Goal: Information Seeking & Learning: Find specific fact

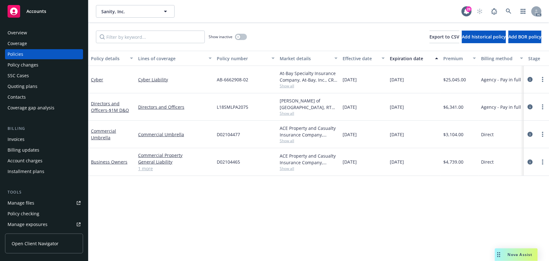
click at [28, 33] on div "Overview" at bounding box center [44, 33] width 73 height 10
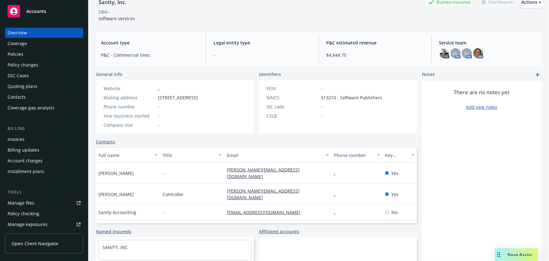
scroll to position [84, 0]
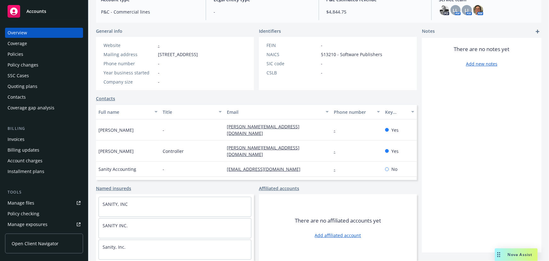
click at [21, 97] on div "Contacts" at bounding box center [17, 97] width 18 height 10
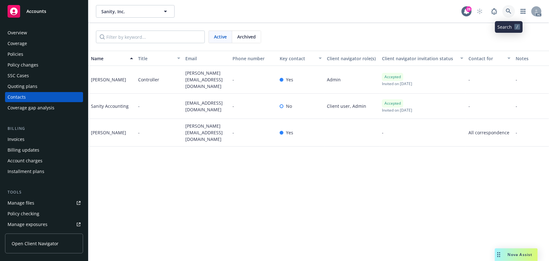
click at [509, 12] on icon at bounding box center [508, 11] width 5 height 5
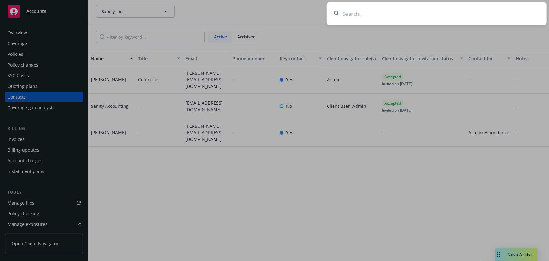
click at [368, 10] on input at bounding box center [437, 13] width 220 height 23
paste input "Caddyshack Carts, LLC"
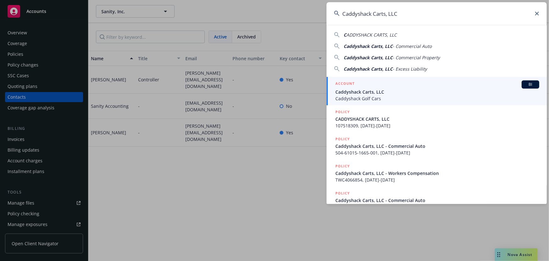
type input "Caddyshack Carts, LLC"
click at [400, 88] on span "Caddyshack Carts, LLC" at bounding box center [438, 91] width 204 height 7
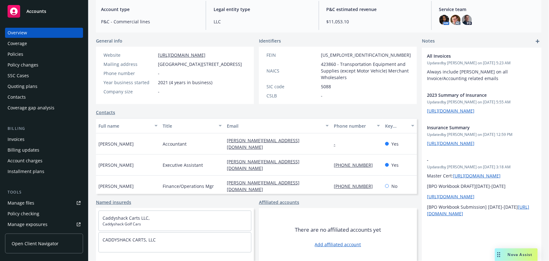
scroll to position [75, 0]
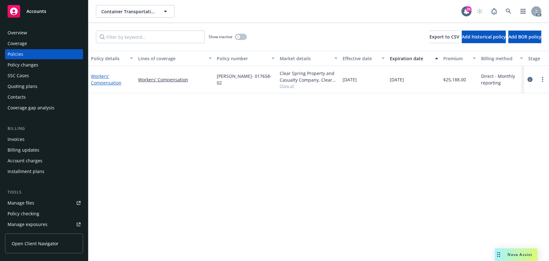
drag, startPoint x: 110, startPoint y: 84, endPoint x: 105, endPoint y: 78, distance: 7.7
click at [110, 84] on link "Workers' Compensation" at bounding box center [106, 79] width 31 height 13
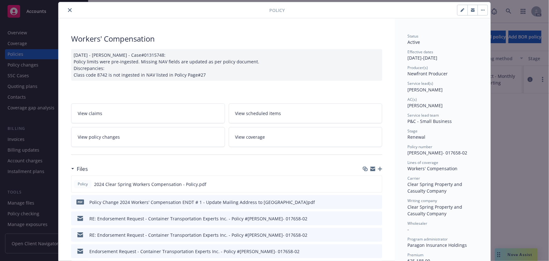
scroll to position [57, 0]
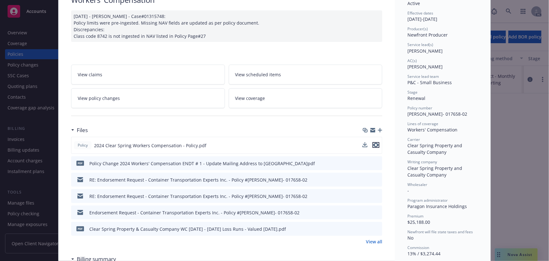
click at [375, 144] on icon "preview file" at bounding box center [376, 145] width 6 height 4
click at [376, 161] on icon "preview file" at bounding box center [377, 163] width 6 height 4
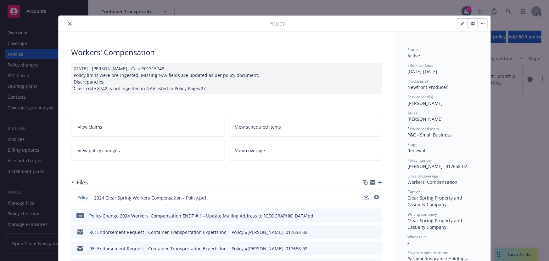
scroll to position [0, 0]
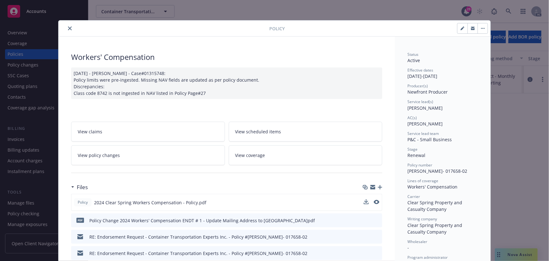
click at [123, 159] on link "View policy changes" at bounding box center [148, 155] width 154 height 20
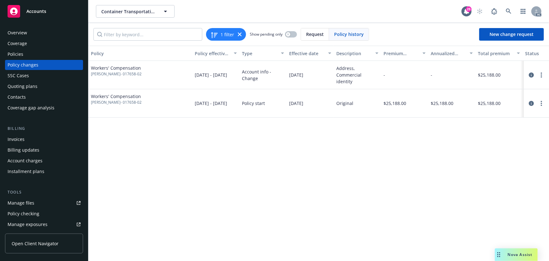
click at [18, 55] on div "Policies" at bounding box center [16, 54] width 16 height 10
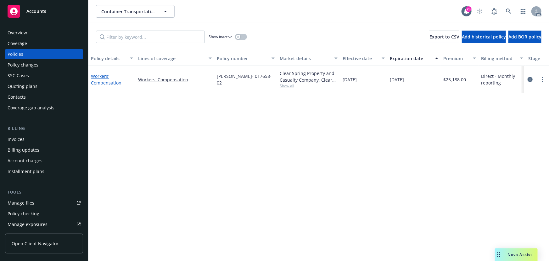
click at [110, 84] on link "Workers' Compensation" at bounding box center [106, 79] width 31 height 13
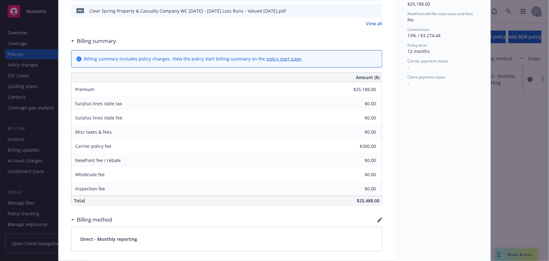
scroll to position [276, 0]
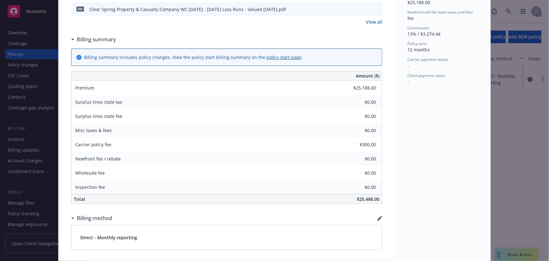
click at [364, 198] on span "$25,488.00" at bounding box center [368, 199] width 23 height 6
copy span "25,488.00"
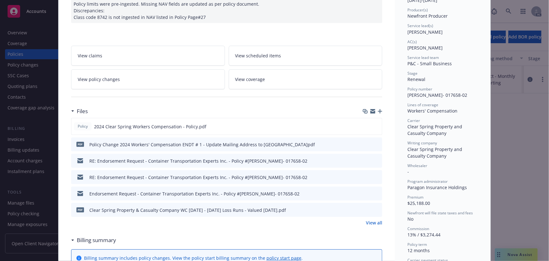
scroll to position [0, 0]
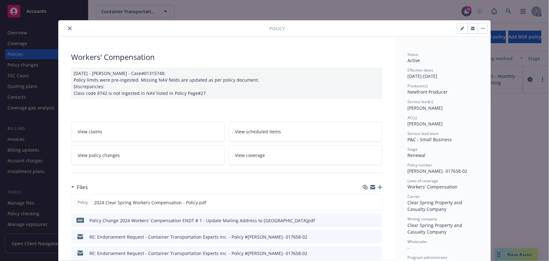
click at [68, 28] on icon "close" at bounding box center [70, 28] width 4 height 4
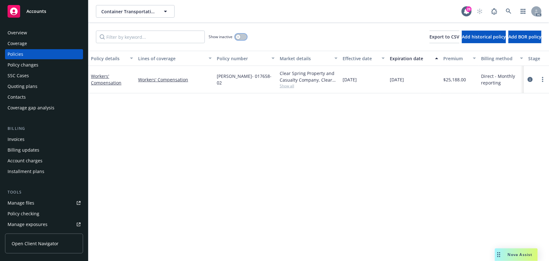
click at [242, 36] on button "button" at bounding box center [241, 37] width 12 height 6
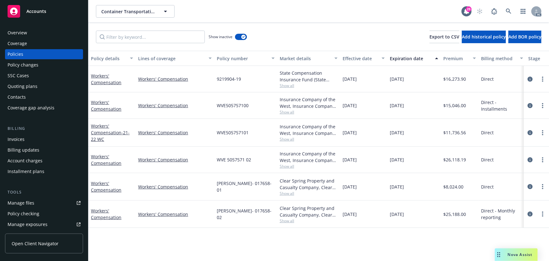
click at [361, 57] on div "Effective date" at bounding box center [360, 58] width 35 height 7
click at [364, 59] on div "Effective date" at bounding box center [360, 58] width 35 height 7
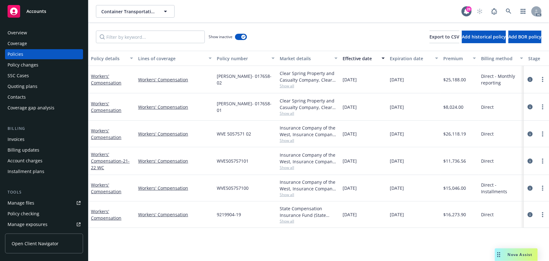
click at [286, 114] on span "Show all" at bounding box center [309, 113] width 58 height 5
click at [286, 86] on span "Show all" at bounding box center [309, 85] width 58 height 5
click at [359, 111] on div "10/18/2023" at bounding box center [363, 106] width 47 height 27
click at [106, 110] on link "Workers' Compensation" at bounding box center [106, 106] width 31 height 13
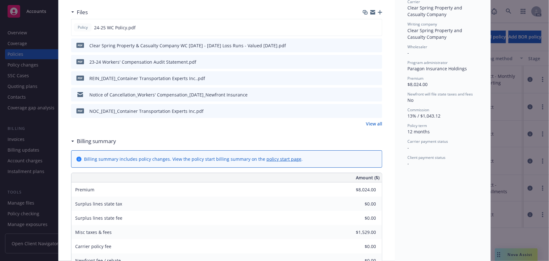
scroll to position [172, 0]
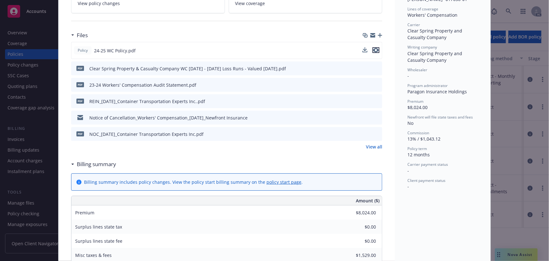
click at [375, 48] on icon "preview file" at bounding box center [376, 50] width 6 height 4
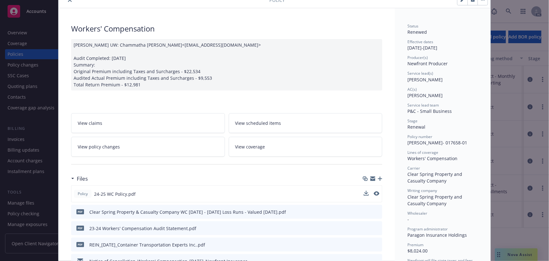
scroll to position [0, 0]
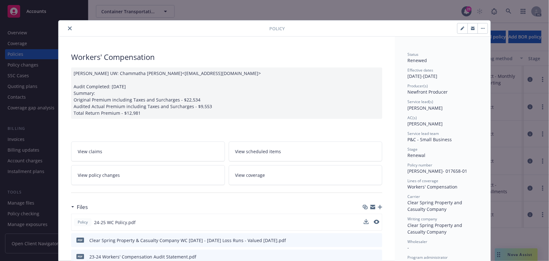
click at [69, 29] on icon "close" at bounding box center [70, 28] width 4 height 4
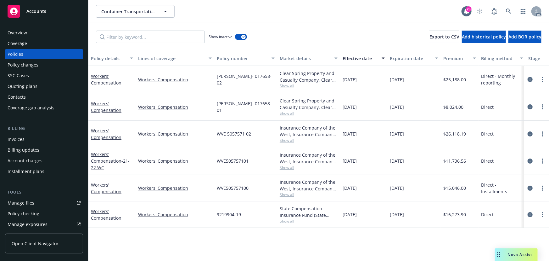
click at [289, 141] on span "Show all" at bounding box center [309, 140] width 58 height 5
click at [287, 112] on span "Show all" at bounding box center [309, 113] width 58 height 5
click at [287, 89] on div "Clear Spring Property and Casualty Company, Clear Spring Property and Casualty …" at bounding box center [308, 79] width 63 height 27
click at [289, 88] on div "Clear Spring Property and Casualty Company, Clear Spring Property and Casualty …" at bounding box center [308, 79] width 63 height 27
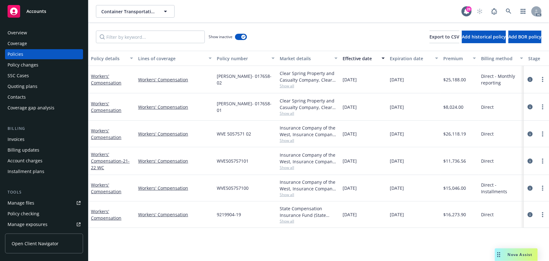
click at [289, 86] on span "Show all" at bounding box center [309, 85] width 58 height 5
click at [236, 36] on button "button" at bounding box center [241, 37] width 12 height 6
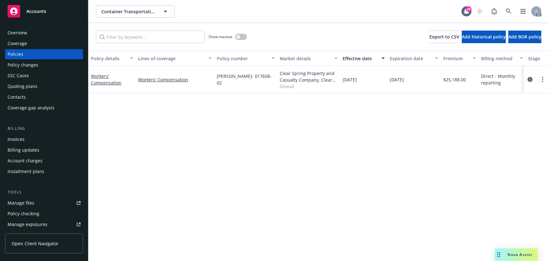
click at [105, 81] on link "Workers' Compensation" at bounding box center [106, 79] width 31 height 13
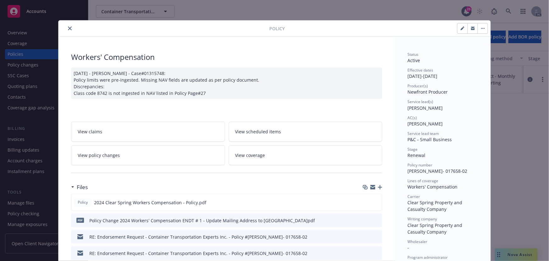
click at [70, 29] on button "close" at bounding box center [70, 29] width 8 height 8
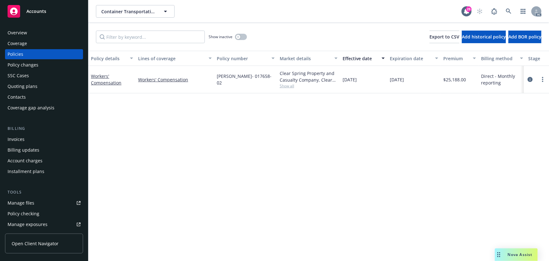
click at [31, 34] on div "Overview" at bounding box center [44, 33] width 73 height 10
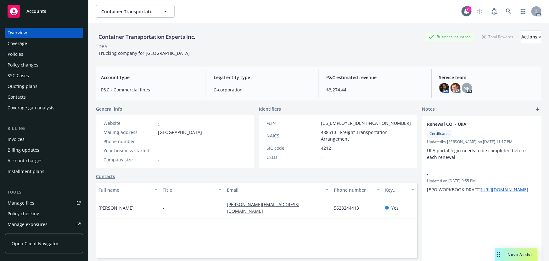
drag, startPoint x: 158, startPoint y: 132, endPoint x: 236, endPoint y: 132, distance: 77.8
click at [210, 132] on div "Website - Mailing address Po Box 1121, Wilmington, CA, 90744 Phone number - Yea…" at bounding box center [153, 141] width 114 height 53
copy span "Po Box 1121, Wilmington, CA, 90744"
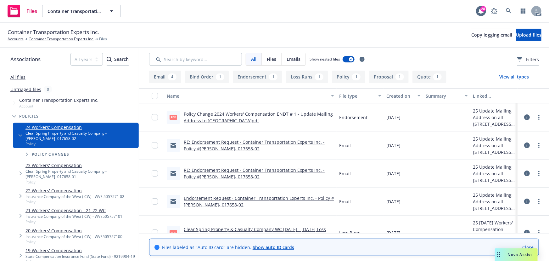
click at [419, 78] on button "Quote 1" at bounding box center [430, 77] width 34 height 13
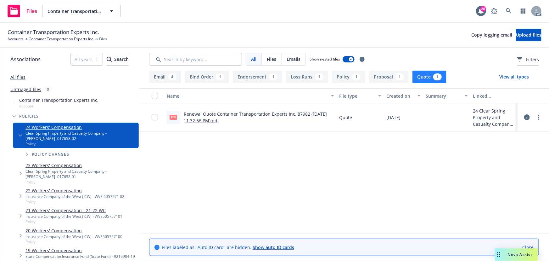
click at [247, 114] on link "Renewal Quote Container Transportation Experts Inc. 87982 (2024.09.19 11.32.56 …" at bounding box center [255, 117] width 143 height 13
click at [374, 79] on button "Proposal 1" at bounding box center [389, 77] width 40 height 13
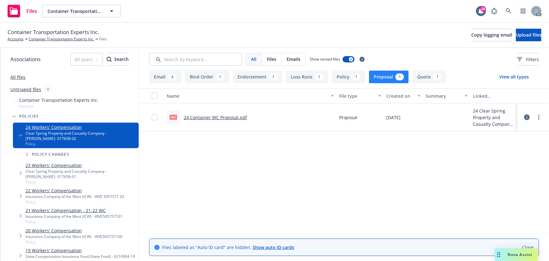
click at [416, 77] on button "Quote 1" at bounding box center [430, 77] width 34 height 13
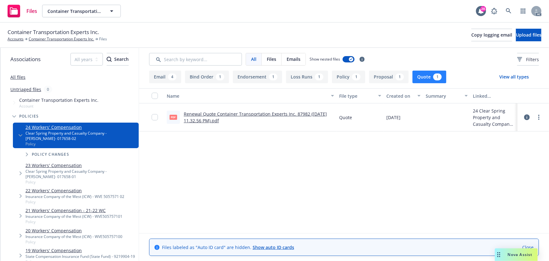
click at [384, 76] on button "Proposal 1" at bounding box center [389, 77] width 40 height 13
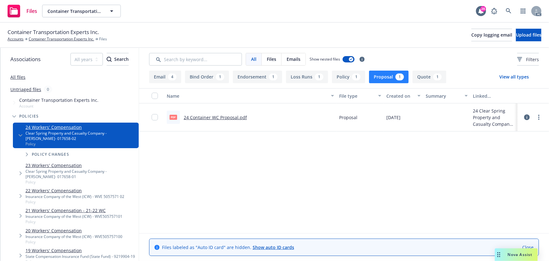
click at [230, 117] on link "24 Container WC Proposal.pdf" at bounding box center [215, 117] width 63 height 6
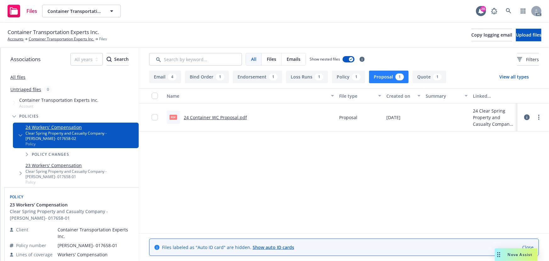
click at [69, 165] on link "23 Workers' Compensation" at bounding box center [81, 165] width 111 height 7
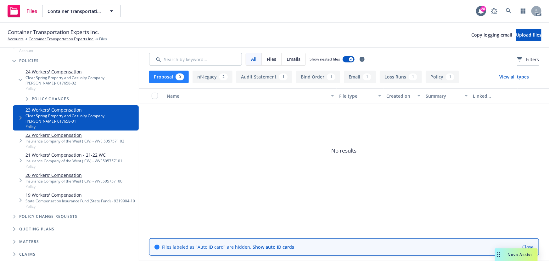
scroll to position [57, 0]
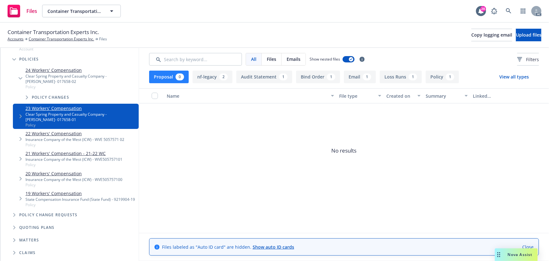
click at [65, 137] on div "Insurance Company of the West (ICW) - WVE 5057571 02" at bounding box center [75, 139] width 99 height 5
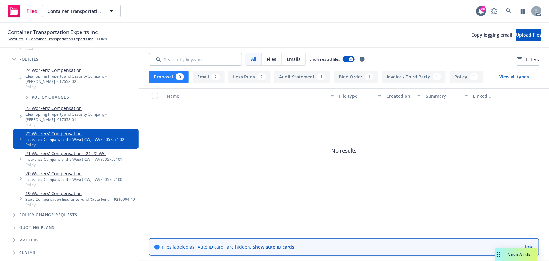
click at [459, 78] on button "Policy 1" at bounding box center [466, 77] width 33 height 13
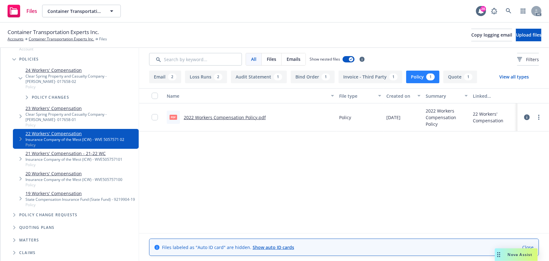
click at [217, 117] on link "2022 Workers Compensation Policy.pdf" at bounding box center [225, 117] width 82 height 6
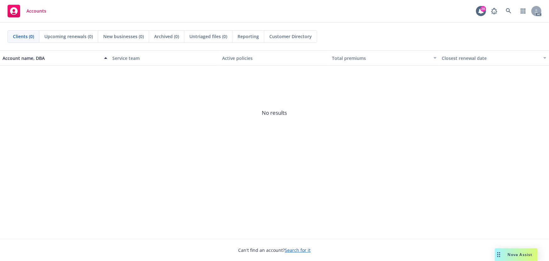
click at [524, 256] on span "Nova Assist" at bounding box center [520, 254] width 25 height 5
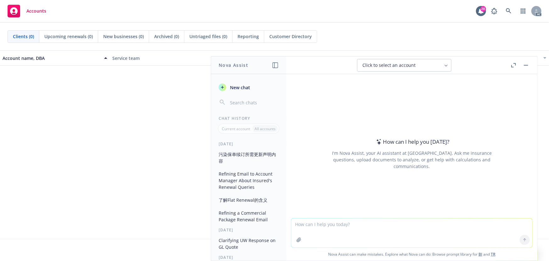
click at [354, 226] on textarea at bounding box center [412, 232] width 241 height 29
type textarea "refine note, make sure short, clear, concise"
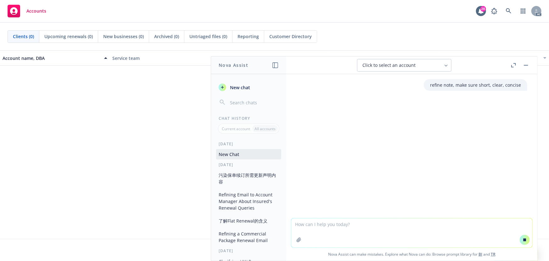
click at [344, 227] on textarea at bounding box center [412, 232] width 241 height 29
paste textarea "WC quote received, the total premium is $35,343, increased by 38.6653% from las…"
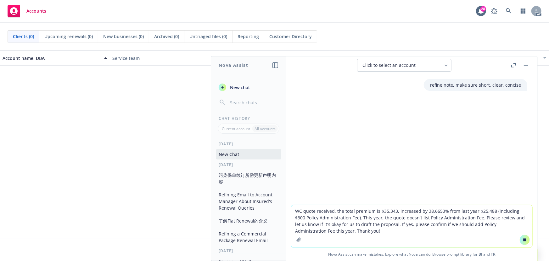
click at [294, 209] on textarea "WC quote received, the total premium is $35,343, increased by 38.6653% from las…" at bounding box center [412, 226] width 241 height 42
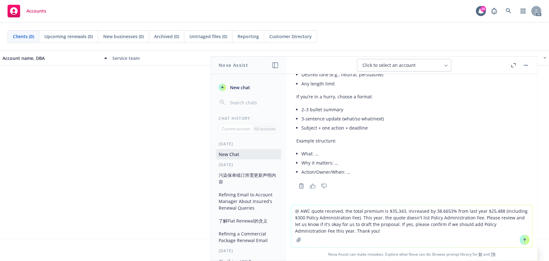
scroll to position [61, 0]
type textarea "@ AC, WC quote received, the total premium is $35,343, increased by 38.6653% fr…"
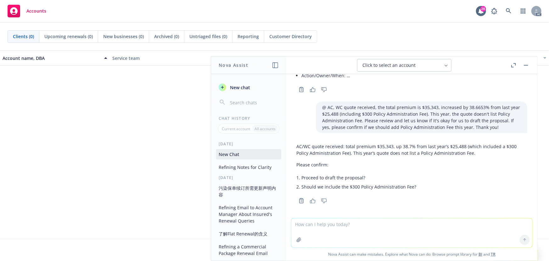
scroll to position [159, 0]
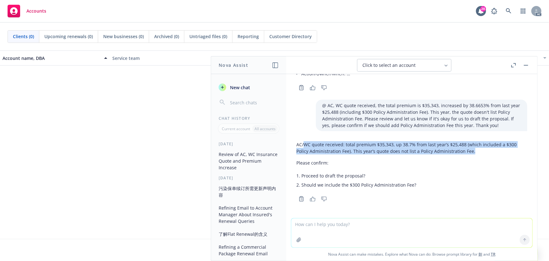
drag, startPoint x: 473, startPoint y: 152, endPoint x: 305, endPoint y: 144, distance: 168.7
click at [305, 144] on p "AC/WC quote received: total premium $35,343, up 38.7% from last year’s $25,488 …" at bounding box center [412, 147] width 231 height 13
copy p "WC quote received: total premium $35,343, up 38.7% from last year’s $25,488 (wh…"
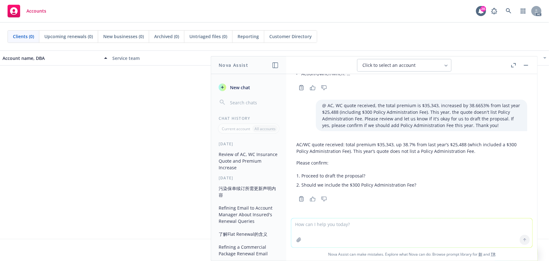
click at [413, 182] on li "Should we include the $300 Policy Administration Fee?" at bounding box center [415, 184] width 226 height 9
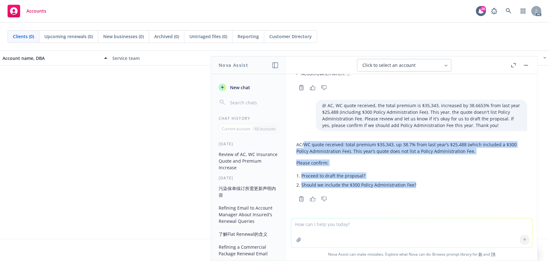
drag, startPoint x: 416, startPoint y: 186, endPoint x: 305, endPoint y: 143, distance: 118.6
click at [305, 143] on div "AC/WC quote received: total premium $35,343, up 38.7% from last year’s $25,488 …" at bounding box center [412, 165] width 231 height 53
copy div "WC quote received: total premium $35,343, up 38.7% from last year’s $25,488 (wh…"
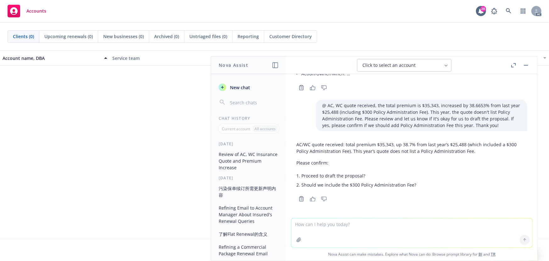
click at [419, 118] on p "@ AC, WC quote received, the total premium is $35,343, increased by 38.6653% fr…" at bounding box center [421, 115] width 199 height 26
click at [473, 151] on p "AC/WC quote received: total premium $35,343, up 38.7% from last year’s $25,488 …" at bounding box center [412, 147] width 231 height 13
click at [344, 224] on textarea at bounding box center [412, 232] width 241 height 29
click at [339, 224] on textarea at bounding box center [412, 232] width 241 height 29
paste textarea "WC quote received: total premium $35,343, up 38.7% from last year’s $25,488 (wh…"
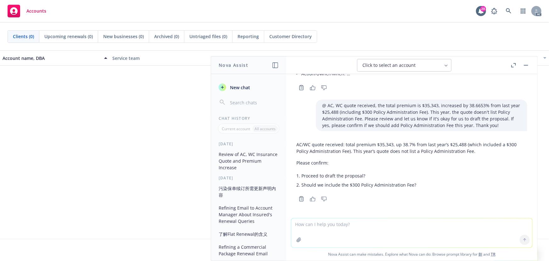
type textarea "WC quote received: total premium $35,343, up 38.7% from last year’s $25,488 (wh…"
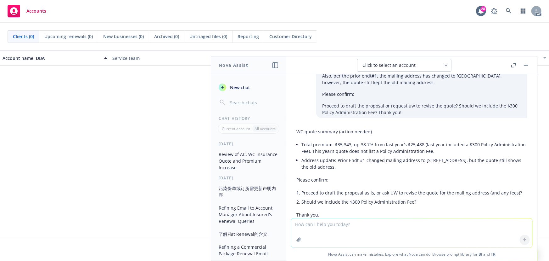
scroll to position [342, 0]
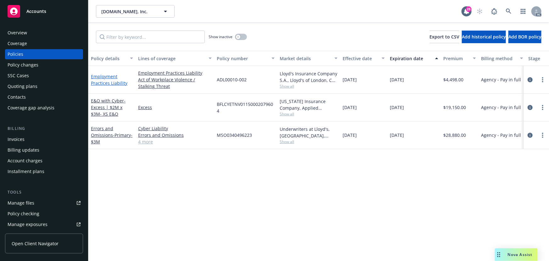
click at [122, 84] on link "Employment Practices Liability" at bounding box center [109, 79] width 37 height 13
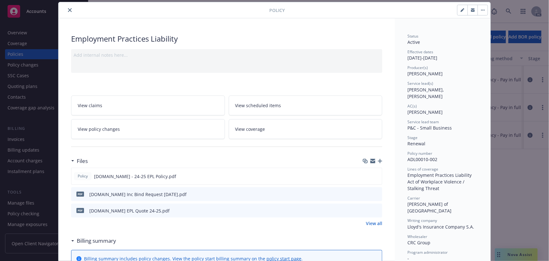
scroll to position [28, 0]
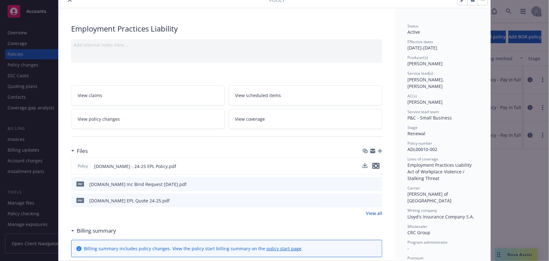
click at [374, 165] on icon "preview file" at bounding box center [376, 165] width 6 height 4
click at [119, 124] on link "View policy changes" at bounding box center [148, 119] width 154 height 20
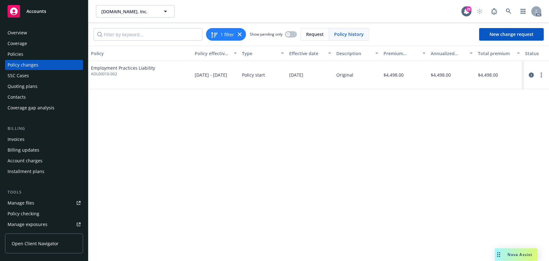
click at [30, 56] on div "Policies" at bounding box center [44, 54] width 73 height 10
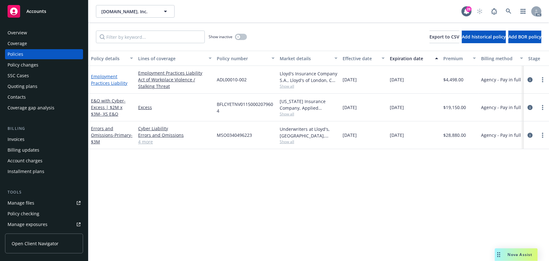
click at [114, 84] on link "Employment Practices Liability" at bounding box center [109, 79] width 37 height 13
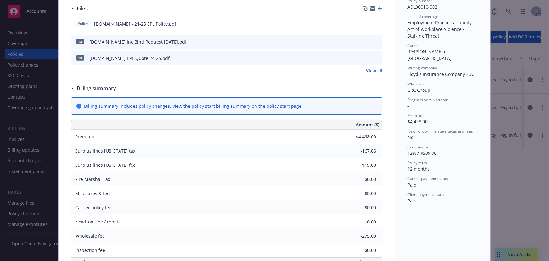
scroll to position [191, 0]
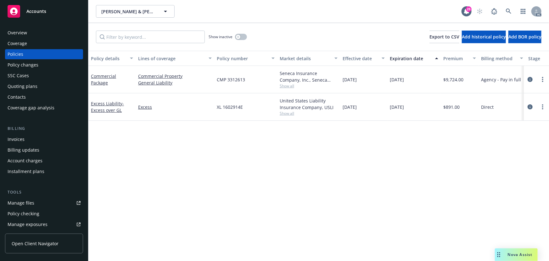
click at [290, 113] on span "Show all" at bounding box center [309, 113] width 58 height 5
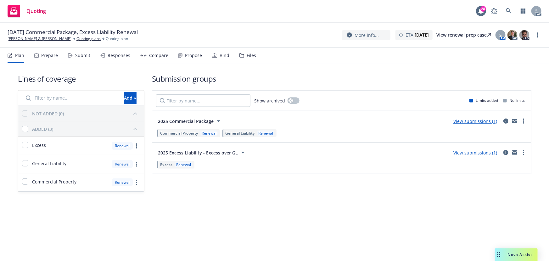
click at [83, 55] on div "Submit" at bounding box center [82, 55] width 15 height 5
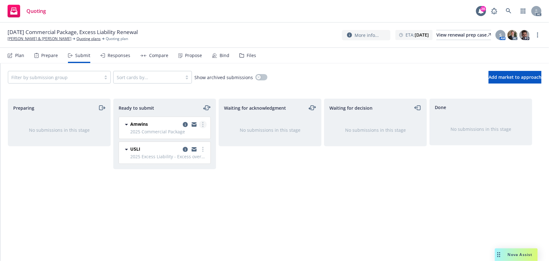
click at [204, 123] on link "more" at bounding box center [203, 125] width 8 height 8
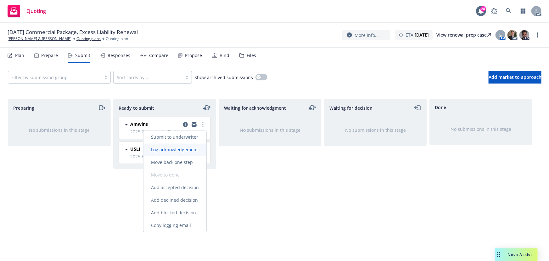
click at [192, 151] on span "Log acknowledgement" at bounding box center [175, 150] width 62 height 6
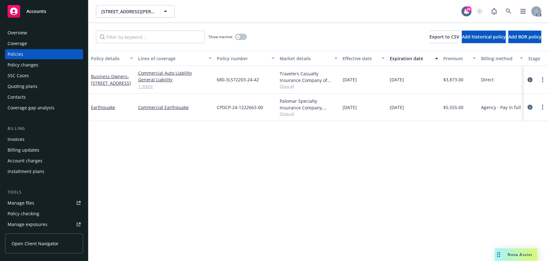
click at [47, 34] on div "Overview" at bounding box center [44, 33] width 73 height 10
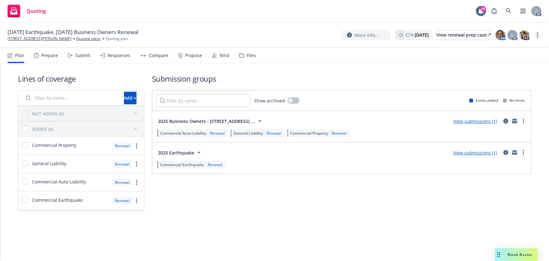
click at [539, 35] on link "more" at bounding box center [538, 35] width 8 height 8
click at [499, 48] on link "Copy logging email" at bounding box center [506, 48] width 70 height 13
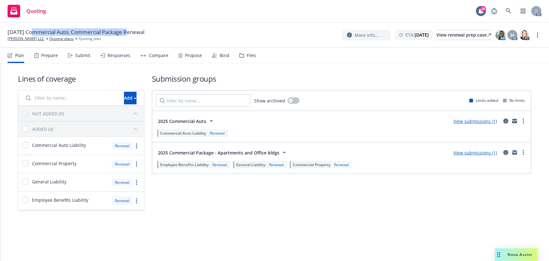
drag, startPoint x: 31, startPoint y: 31, endPoint x: 128, endPoint y: 32, distance: 96.7
click at [128, 32] on span "[DATE] Commercial Auto, Commercial Package Renewal" at bounding box center [76, 32] width 137 height 8
copy span "Commercial Auto, Commercial Package"
click at [538, 34] on circle "more" at bounding box center [537, 34] width 1 height 1
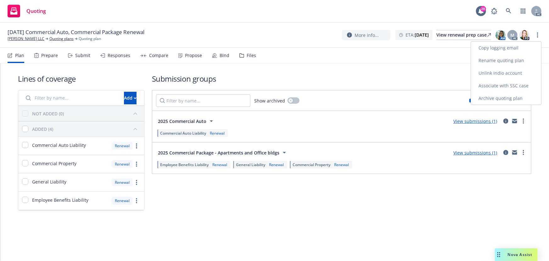
click at [506, 47] on link "Copy logging email" at bounding box center [506, 48] width 70 height 13
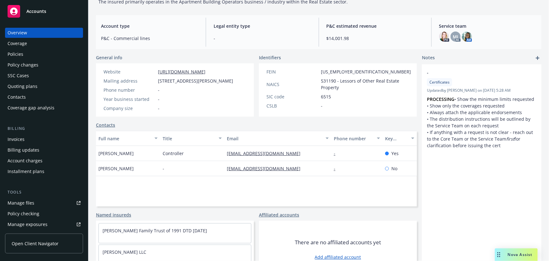
scroll to position [86, 0]
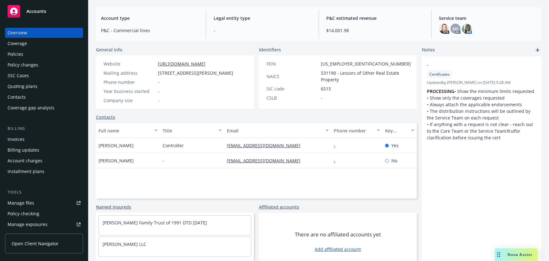
click at [106, 145] on span "[PERSON_NAME]" at bounding box center [116, 145] width 35 height 7
copy span "[PERSON_NAME]"
click at [106, 158] on span "[PERSON_NAME]" at bounding box center [116, 160] width 35 height 7
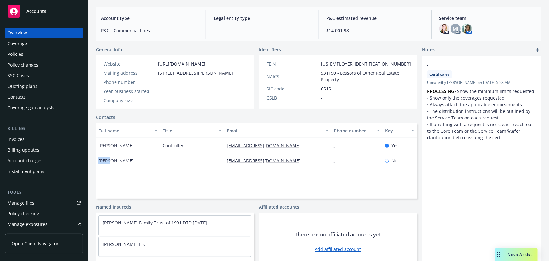
copy span "[PERSON_NAME]"
click at [18, 53] on div "Policies" at bounding box center [16, 54] width 16 height 10
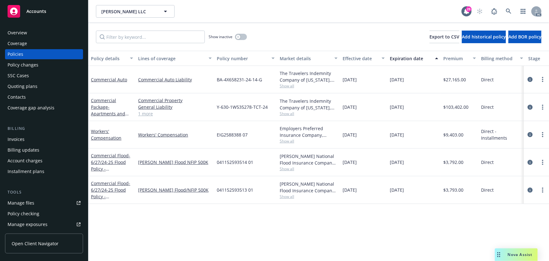
click at [292, 88] on span "Show all" at bounding box center [309, 85] width 58 height 5
click at [233, 233] on div "Policy details Lines of coverage Policy number Market details Effective date Ex…" at bounding box center [318, 156] width 461 height 210
click at [530, 78] on icon "circleInformation" at bounding box center [530, 79] width 5 height 5
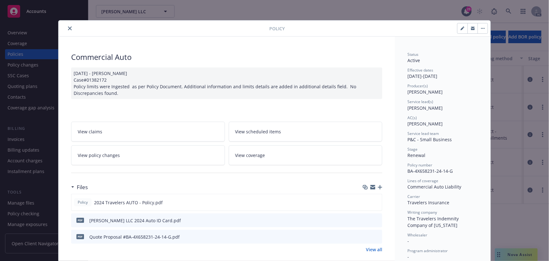
drag, startPoint x: 437, startPoint y: 91, endPoint x: 407, endPoint y: 92, distance: 29.9
click at [408, 92] on span "[PERSON_NAME]" at bounding box center [425, 92] width 35 height 6
click at [435, 91] on span "[PERSON_NAME]" at bounding box center [425, 92] width 35 height 6
drag, startPoint x: 438, startPoint y: 92, endPoint x: 405, endPoint y: 92, distance: 33.4
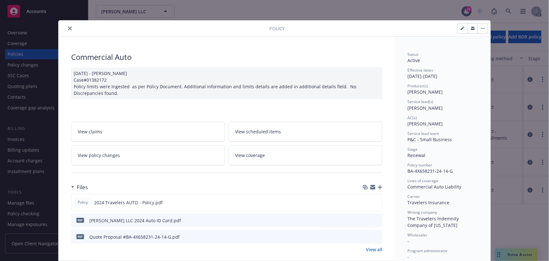
copy span "[PERSON_NAME]"
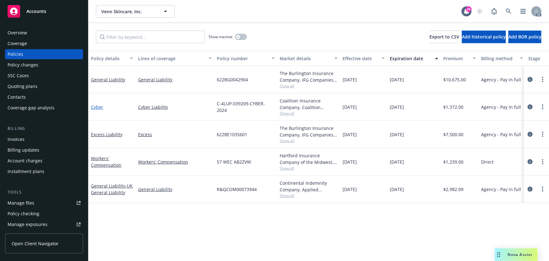
click at [98, 107] on link "Cyber" at bounding box center [97, 107] width 12 height 6
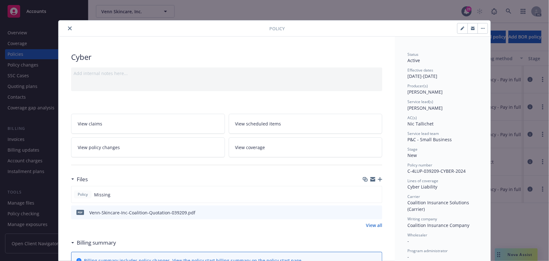
click at [375, 211] on icon "preview file" at bounding box center [377, 212] width 6 height 4
